Goal: Information Seeking & Learning: Understand process/instructions

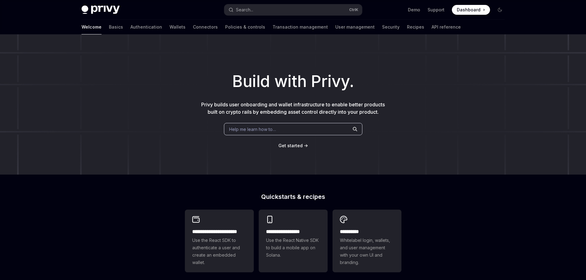
click at [223, 237] on span "Use the React SDK to authenticate a user and create an embedded wallet." at bounding box center [219, 252] width 54 height 30
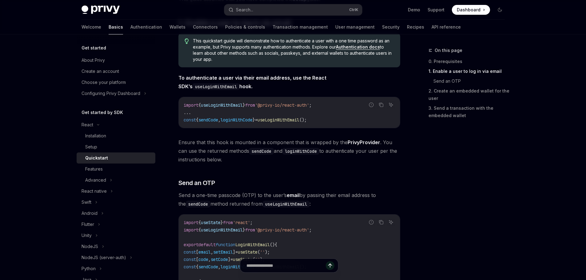
scroll to position [123, 0]
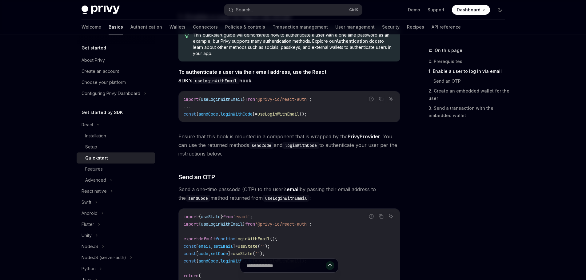
click at [299, 114] on span "useLoginWithEmail" at bounding box center [278, 114] width 42 height 6
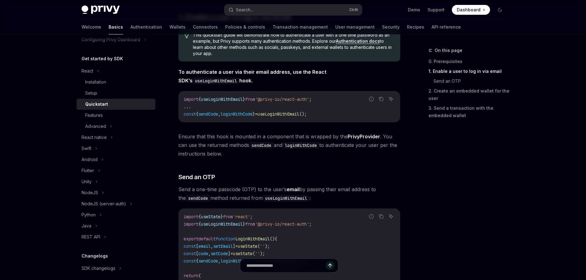
scroll to position [61, 0]
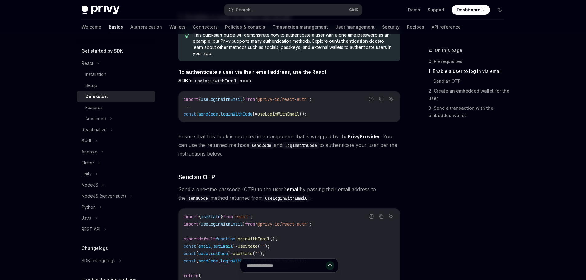
click at [104, 117] on div "Advanced" at bounding box center [95, 118] width 21 height 7
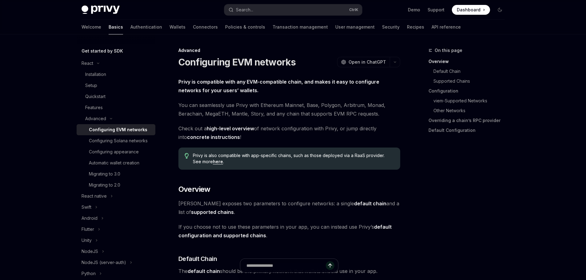
click at [103, 96] on div "Quickstart" at bounding box center [95, 96] width 20 height 7
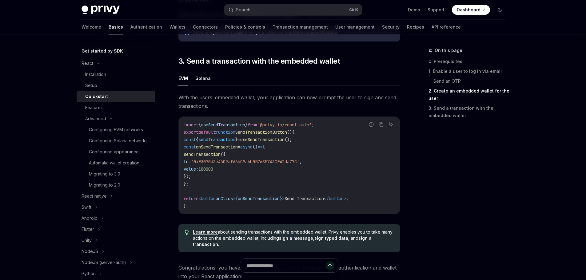
scroll to position [523, 0]
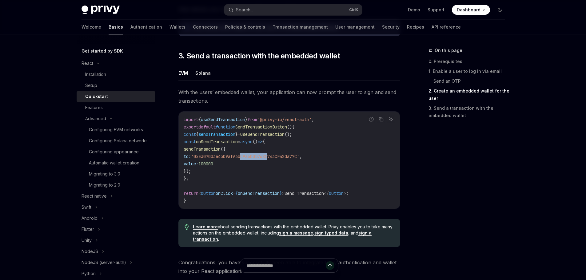
drag, startPoint x: 282, startPoint y: 156, endPoint x: 293, endPoint y: 157, distance: 11.4
click at [293, 157] on span "'0xE3070d3e4309afA3bC9a6b057685743CF42da77C'" at bounding box center [245, 157] width 108 height 6
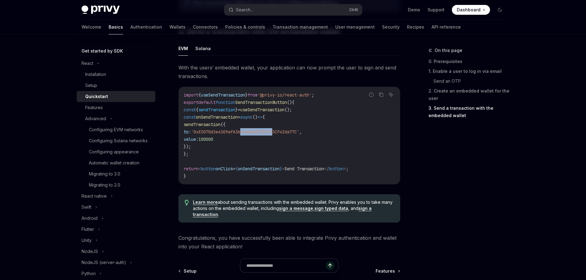
scroll to position [584, 0]
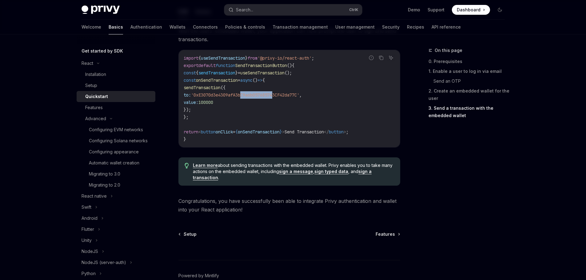
click at [381, 235] on span "Features" at bounding box center [384, 234] width 19 height 6
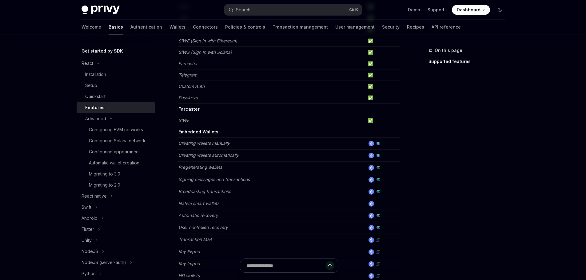
scroll to position [75, 0]
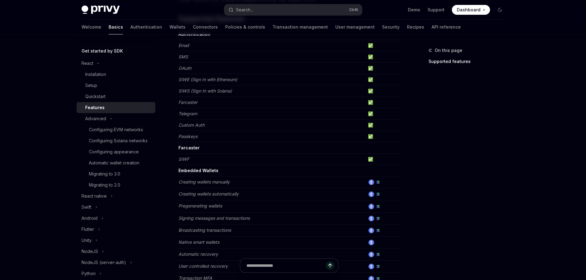
click at [431, 25] on link "API reference" at bounding box center [445, 27] width 29 height 15
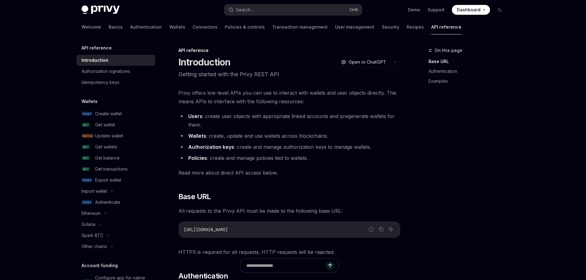
click at [112, 115] on div "Create wallet" at bounding box center [108, 113] width 27 height 7
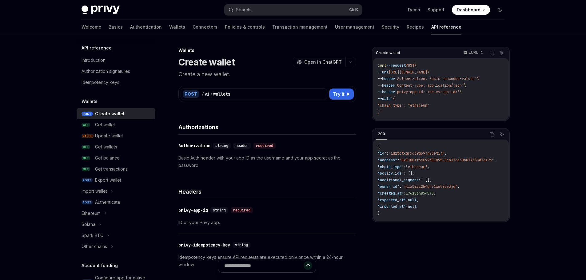
click at [108, 126] on div "Get wallet" at bounding box center [105, 124] width 20 height 7
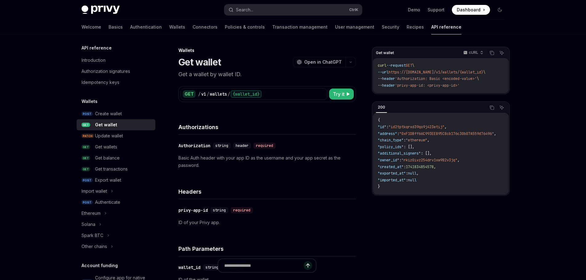
click at [121, 138] on div "Update wallet" at bounding box center [109, 135] width 28 height 7
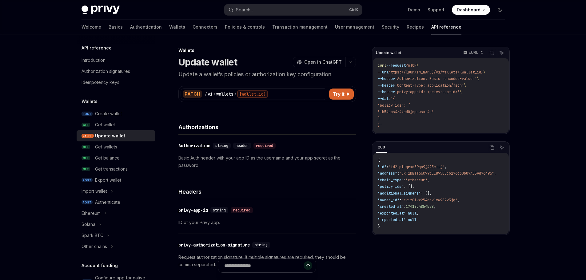
click at [113, 147] on div "Get wallets" at bounding box center [106, 146] width 22 height 7
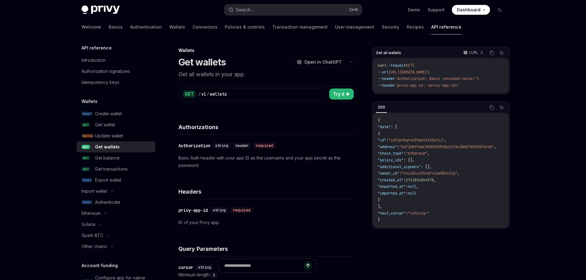
click at [113, 159] on div "Get balance" at bounding box center [107, 157] width 25 height 7
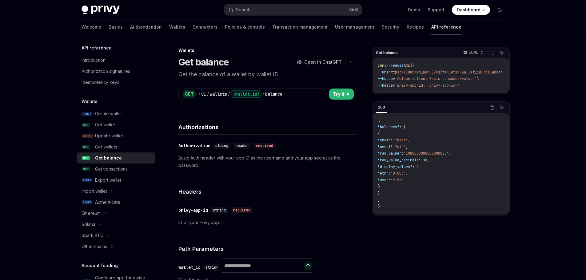
click at [120, 172] on div "Get transactions" at bounding box center [111, 168] width 33 height 7
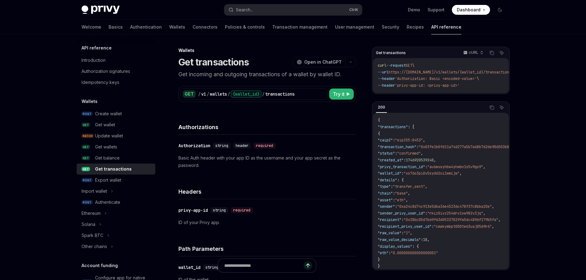
click at [115, 181] on div "Export wallet" at bounding box center [108, 179] width 26 height 7
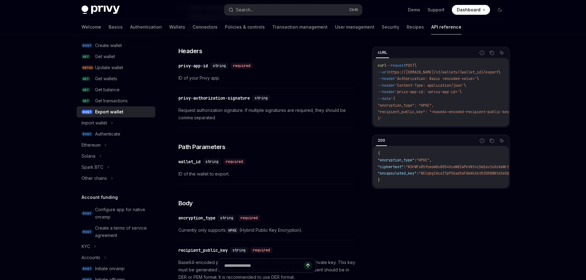
scroll to position [59, 0]
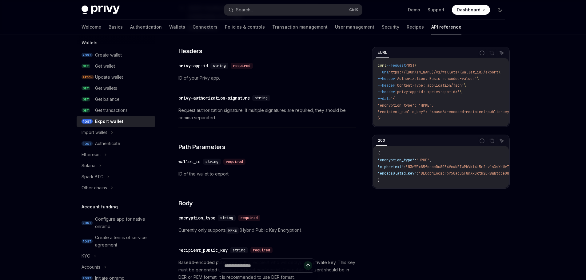
click at [106, 156] on icon at bounding box center [105, 154] width 2 height 7
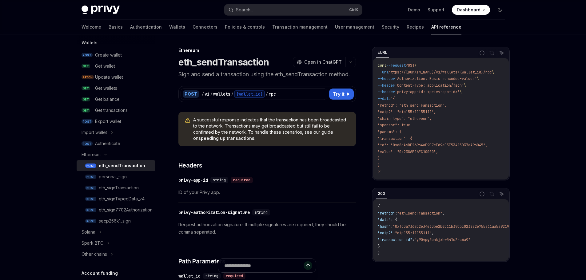
click at [124, 165] on div "eth_sendTransaction" at bounding box center [122, 165] width 46 height 7
type textarea "*"
